Goal: Task Accomplishment & Management: Manage account settings

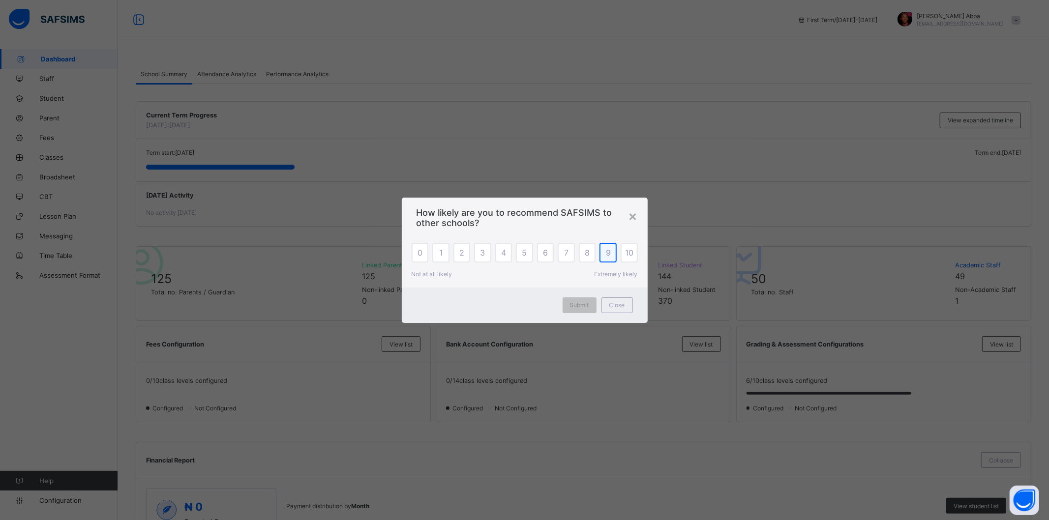
click at [610, 258] on div "9" at bounding box center [608, 253] width 17 height 20
click at [591, 303] on div "Submit" at bounding box center [580, 306] width 34 height 16
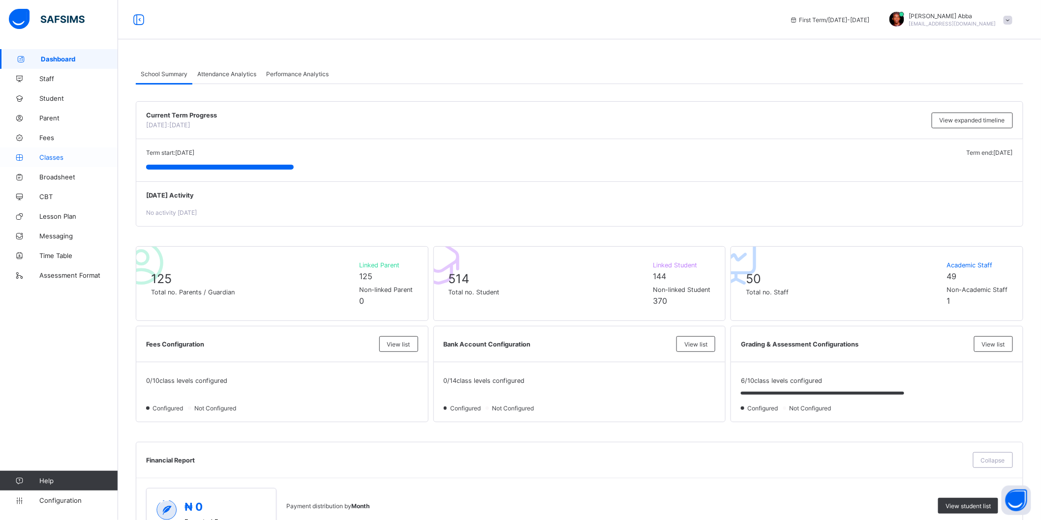
click at [50, 160] on span "Classes" at bounding box center [78, 157] width 79 height 8
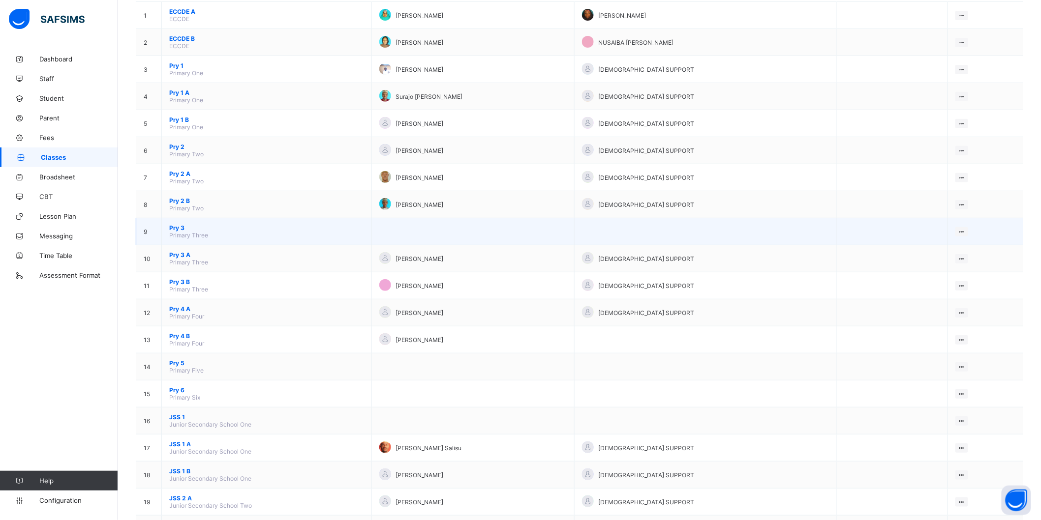
scroll to position [177, 0]
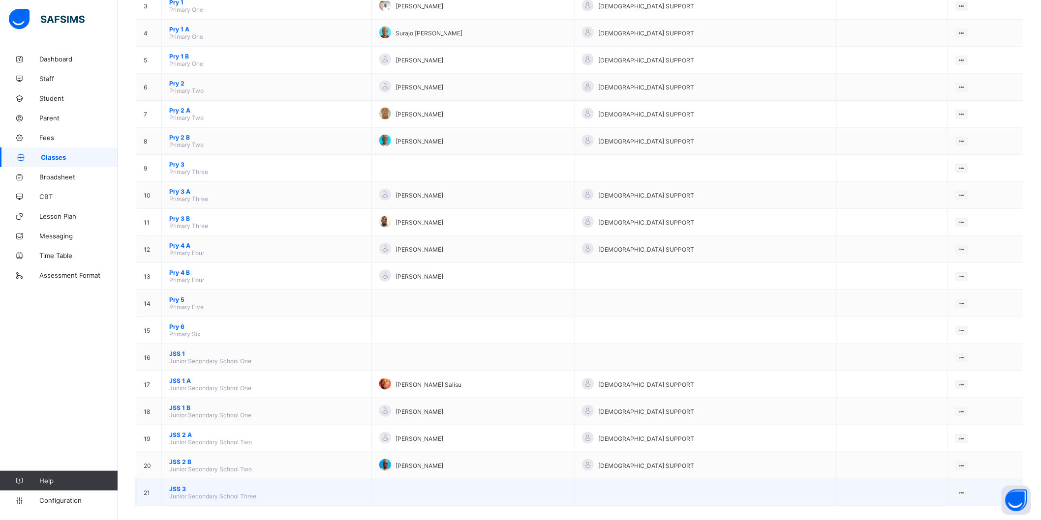
drag, startPoint x: 364, startPoint y: 403, endPoint x: 204, endPoint y: 480, distance: 177.3
click at [204, 485] on span "JSS 3" at bounding box center [266, 488] width 195 height 7
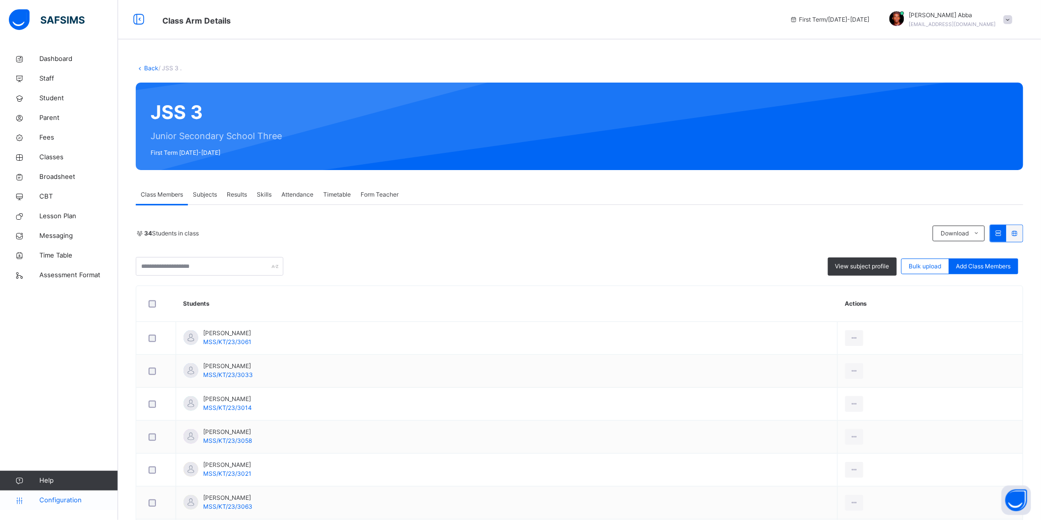
click at [55, 495] on link "Configuration" at bounding box center [59, 501] width 118 height 20
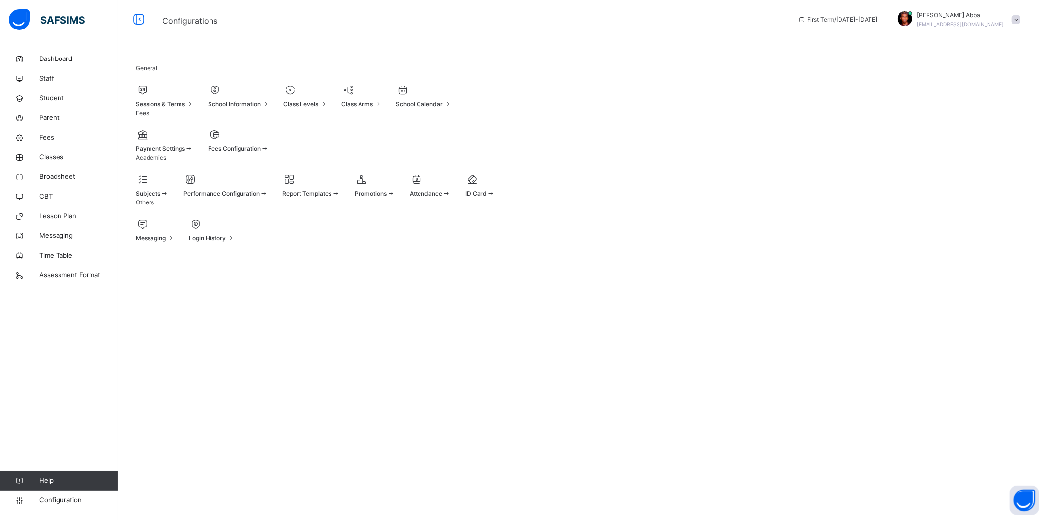
click at [373, 104] on span "Class Arms" at bounding box center [356, 103] width 31 height 7
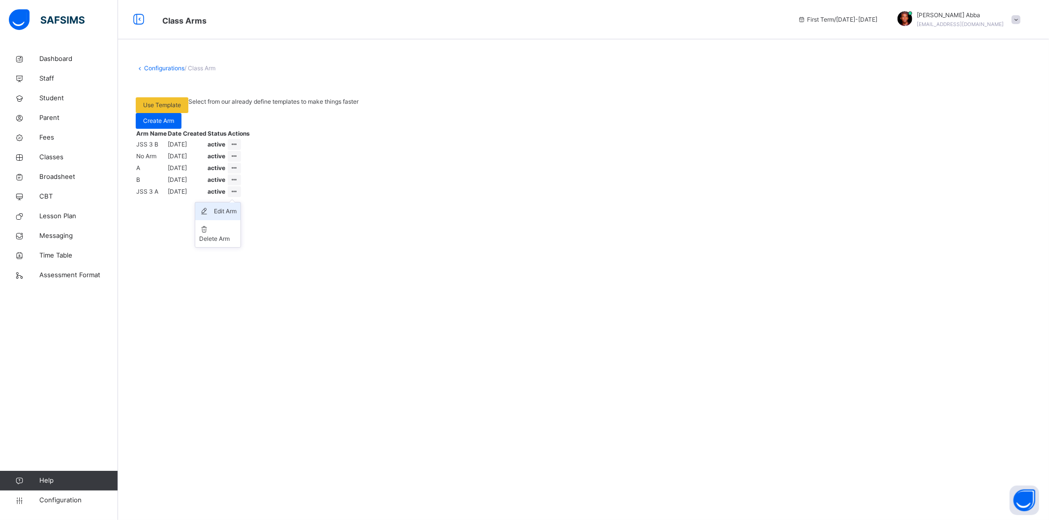
click at [237, 216] on div "Edit Arm" at bounding box center [225, 212] width 23 height 10
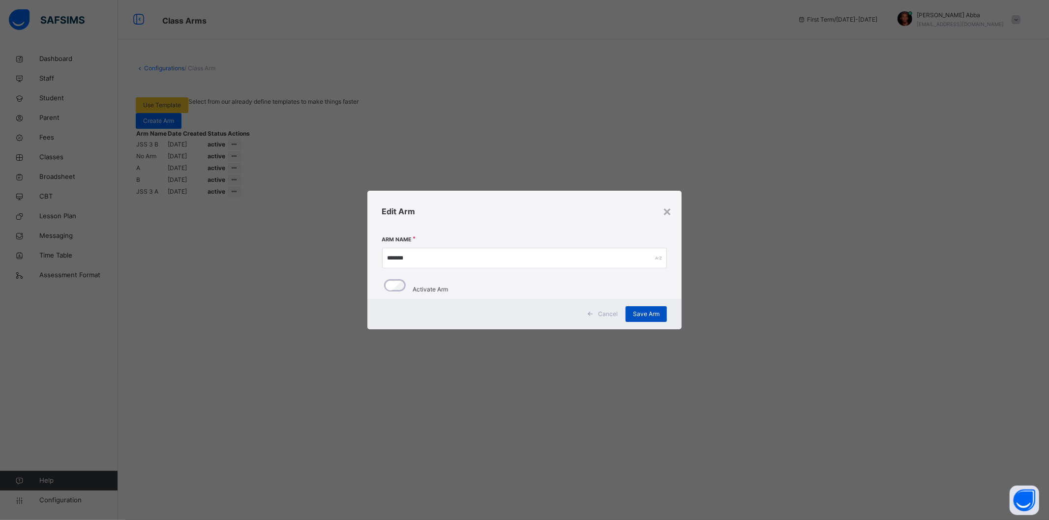
click at [652, 319] on span "Save Arm" at bounding box center [646, 314] width 27 height 9
click at [450, 252] on input "*******" at bounding box center [524, 258] width 285 height 21
type input "*******"
click at [638, 319] on span "Save Arm" at bounding box center [646, 314] width 27 height 9
click at [749, 313] on div "× Edit Arm Arm Name ******* Activate Arm Cancel Save Arm" at bounding box center [524, 260] width 1049 height 520
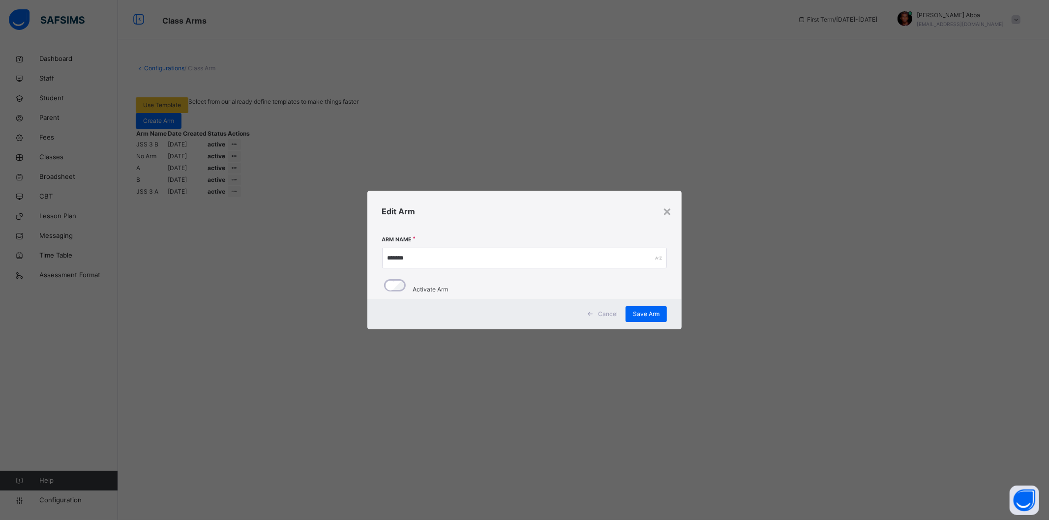
click at [674, 202] on div "Edit Arm" at bounding box center [524, 211] width 315 height 41
click at [669, 203] on div "×" at bounding box center [666, 211] width 9 height 21
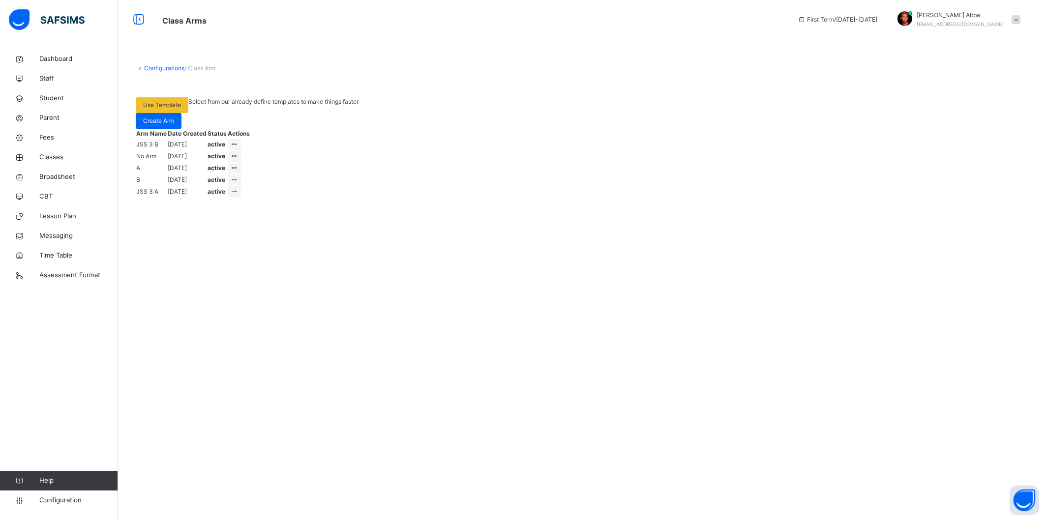
click at [165, 67] on link "Configurations" at bounding box center [164, 67] width 40 height 7
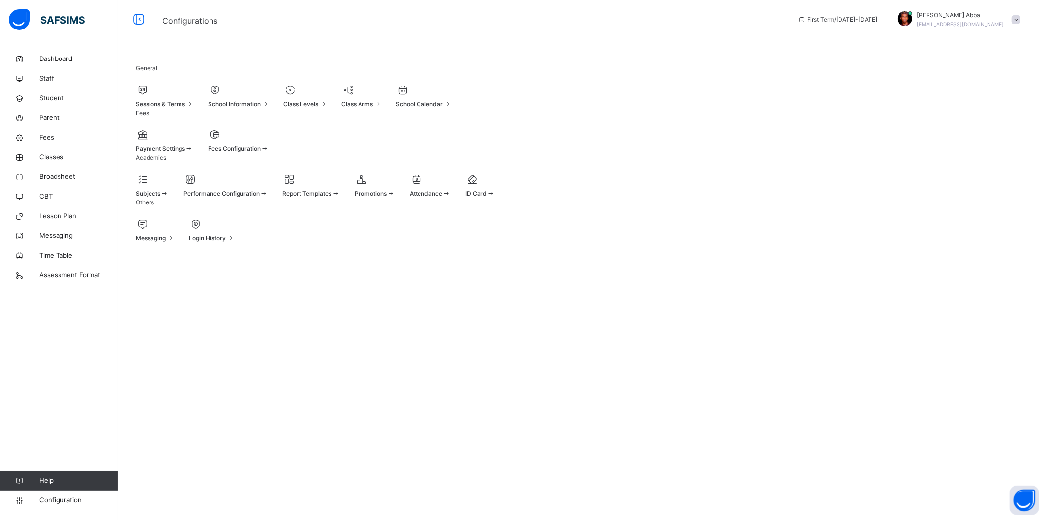
click at [381, 97] on div at bounding box center [361, 90] width 40 height 15
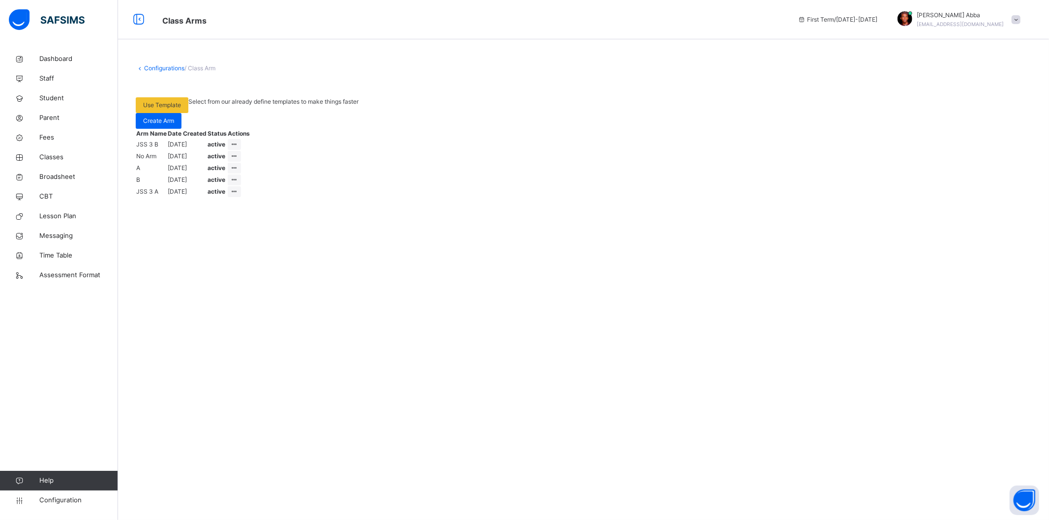
click at [167, 150] on td "JSS 3 B" at bounding box center [151, 145] width 31 height 12
click at [237, 194] on div "Delete Arm" at bounding box center [217, 191] width 37 height 9
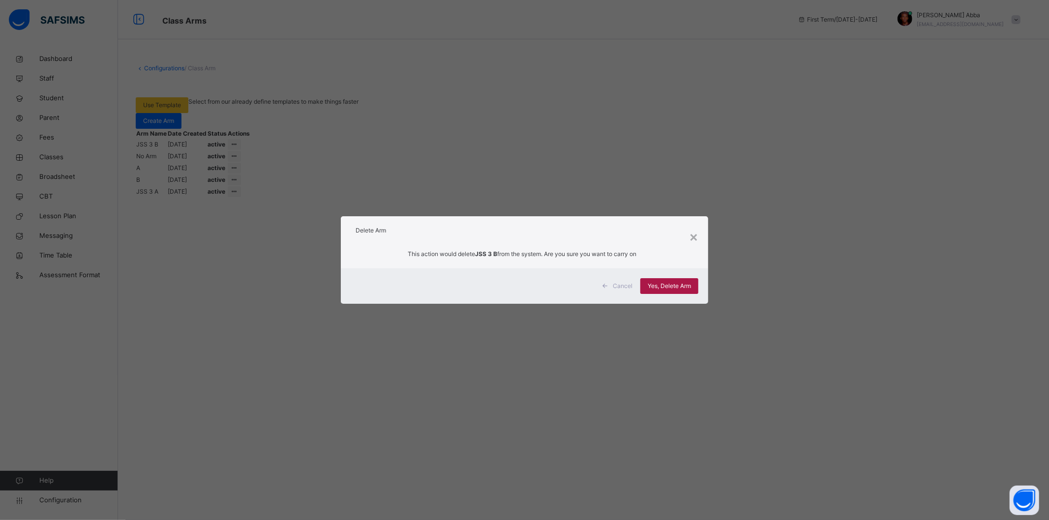
click at [686, 284] on span "Yes, Delete Arm" at bounding box center [669, 286] width 43 height 9
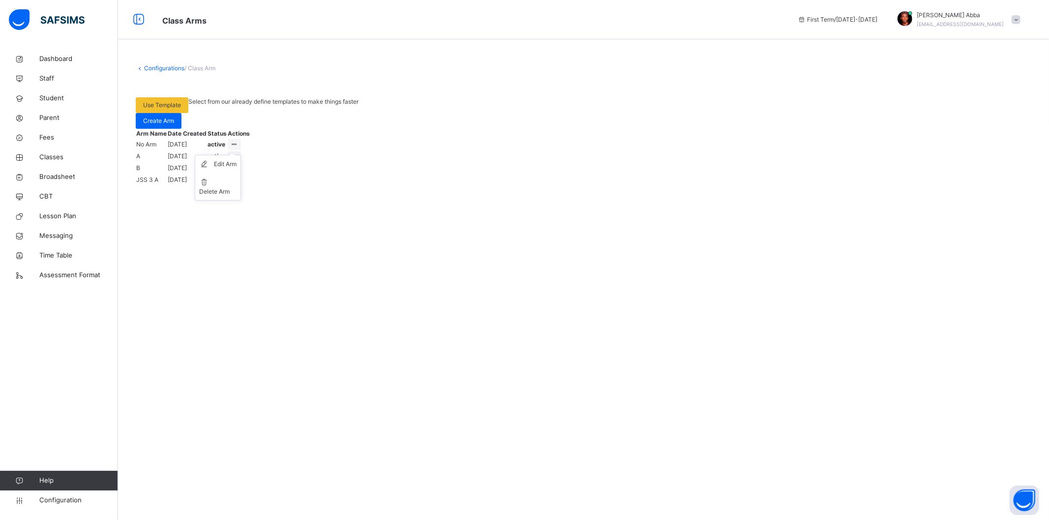
click at [241, 161] on ul "Edit Arm Delete Arm" at bounding box center [218, 178] width 46 height 46
click at [241, 190] on li "Delete Arm" at bounding box center [217, 186] width 45 height 27
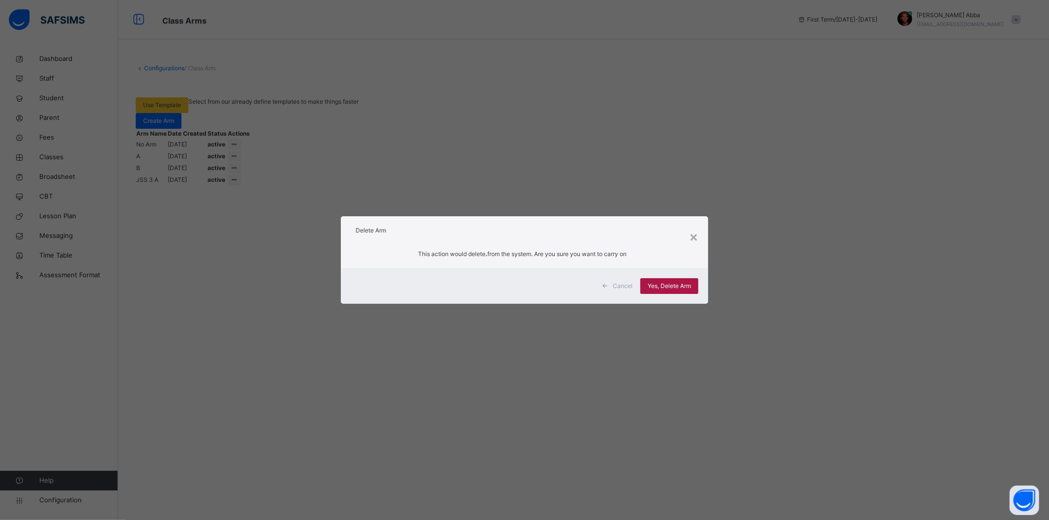
click at [690, 279] on div "Yes, Delete Arm" at bounding box center [669, 286] width 58 height 16
click at [792, 266] on div "× Delete Arm This action would delete . from the system. Are you sure you want …" at bounding box center [524, 260] width 1049 height 520
click at [629, 288] on span "Cancel" at bounding box center [623, 286] width 20 height 9
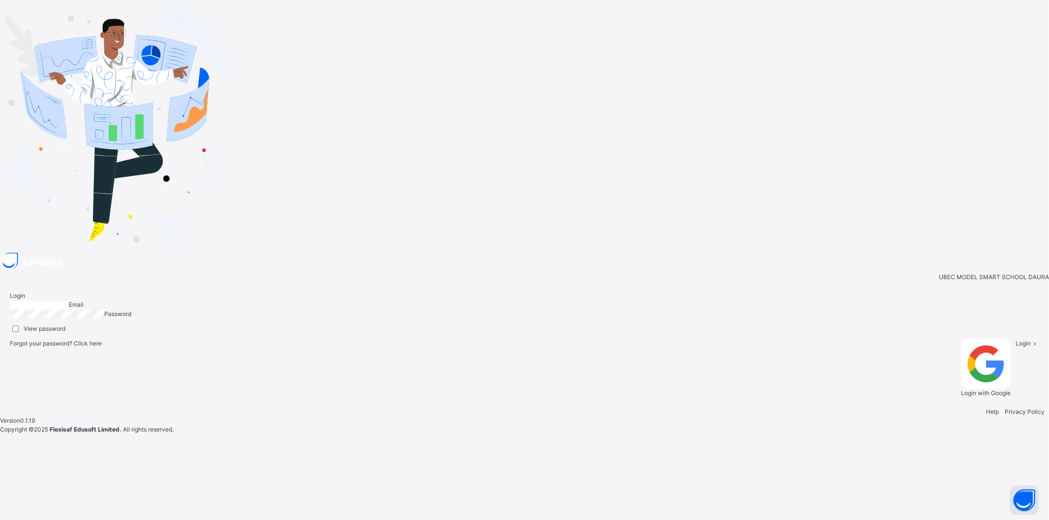
type input "**********"
